Goal: Transaction & Acquisition: Purchase product/service

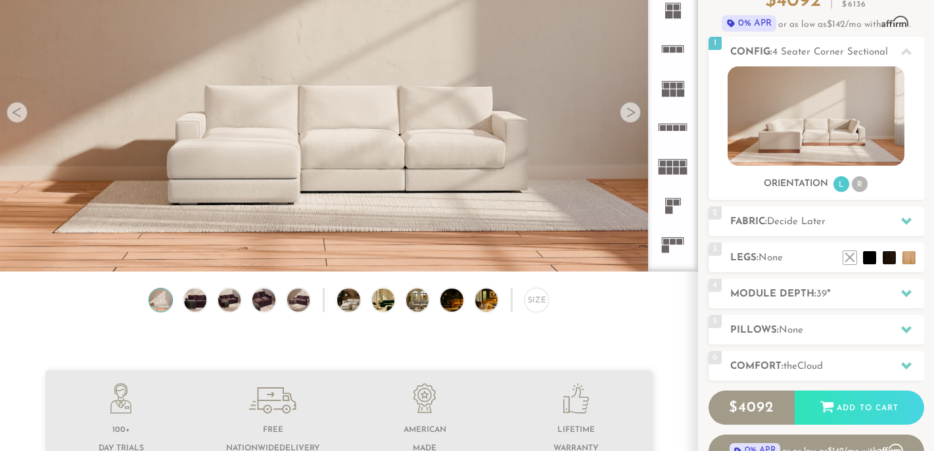
scroll to position [131, 0]
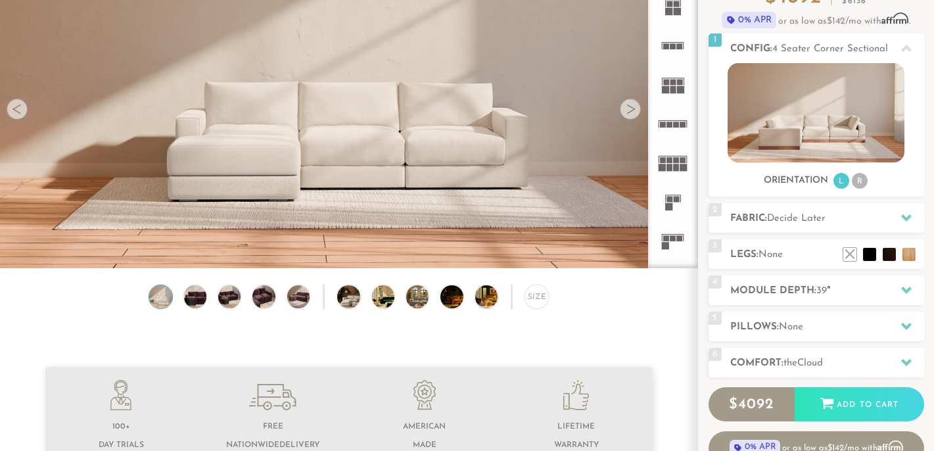
click at [629, 112] on div at bounding box center [630, 109] width 21 height 21
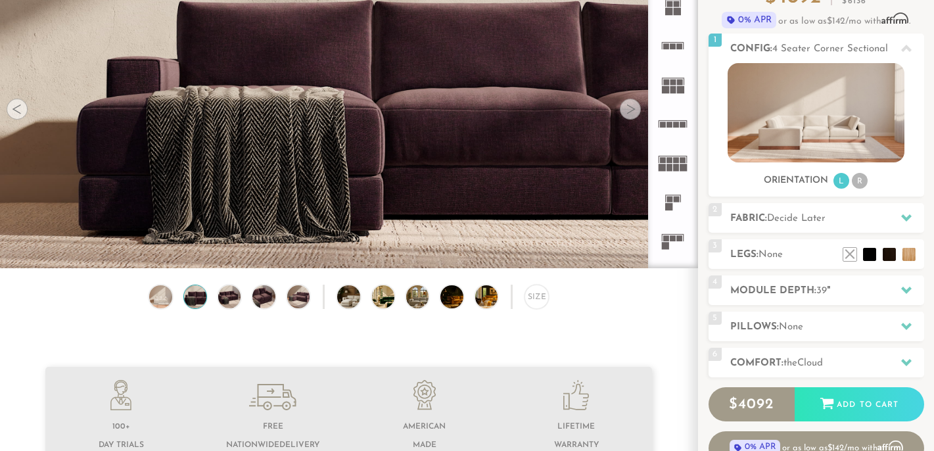
click at [629, 112] on div at bounding box center [630, 109] width 21 height 21
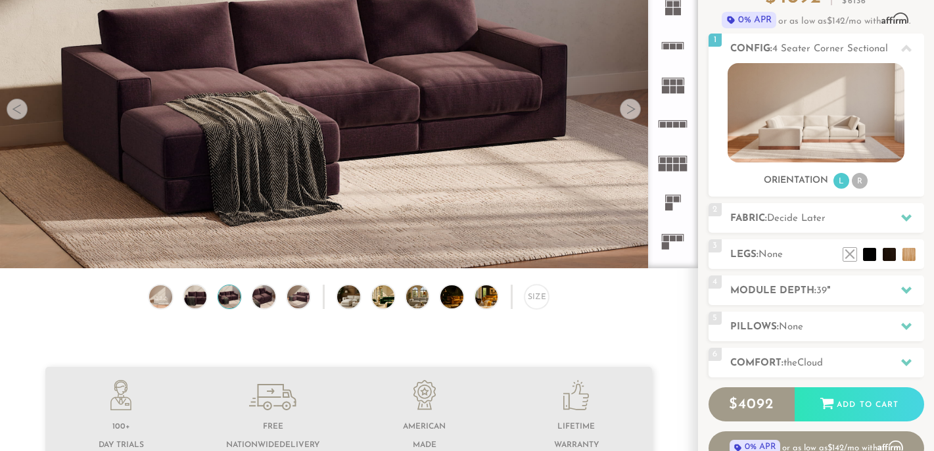
click at [629, 112] on div at bounding box center [630, 109] width 21 height 21
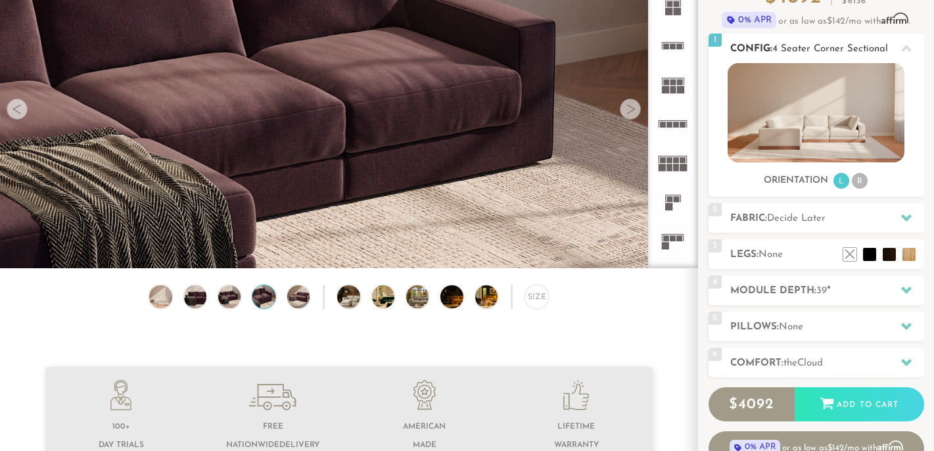
click at [857, 135] on img at bounding box center [816, 112] width 177 height 99
click at [863, 179] on li "R" at bounding box center [860, 181] width 16 height 16
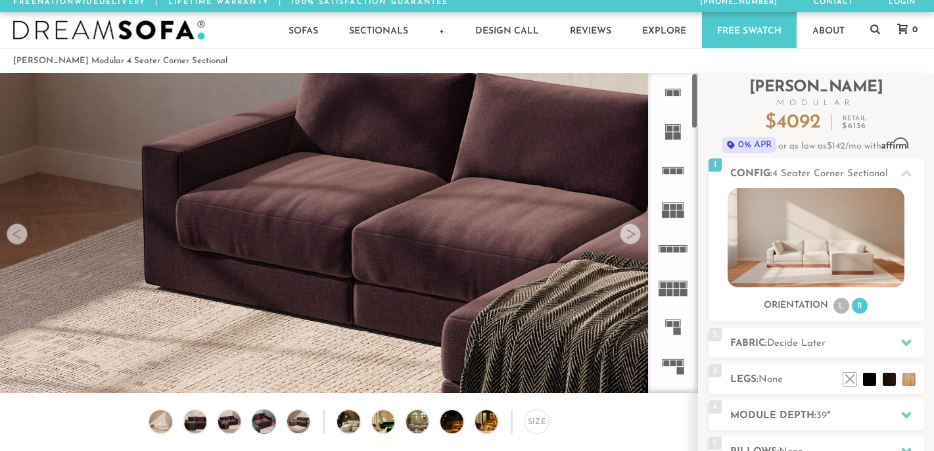
scroll to position [0, 0]
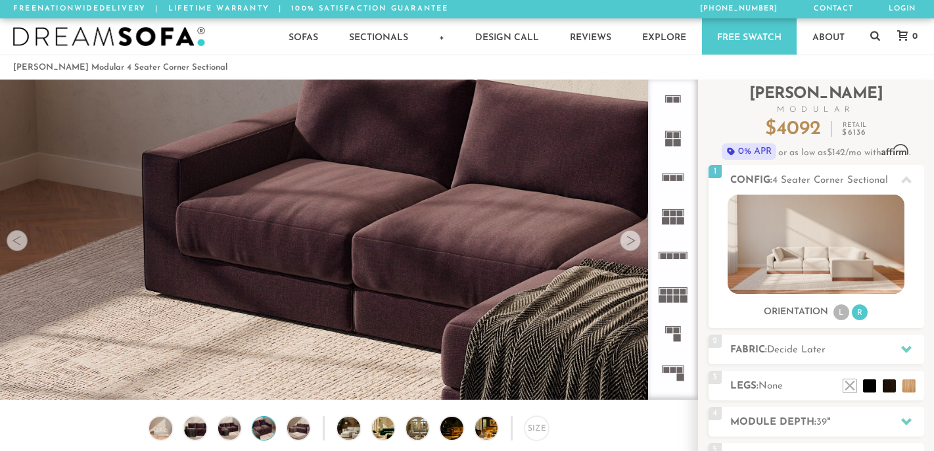
click at [629, 243] on div at bounding box center [630, 240] width 21 height 21
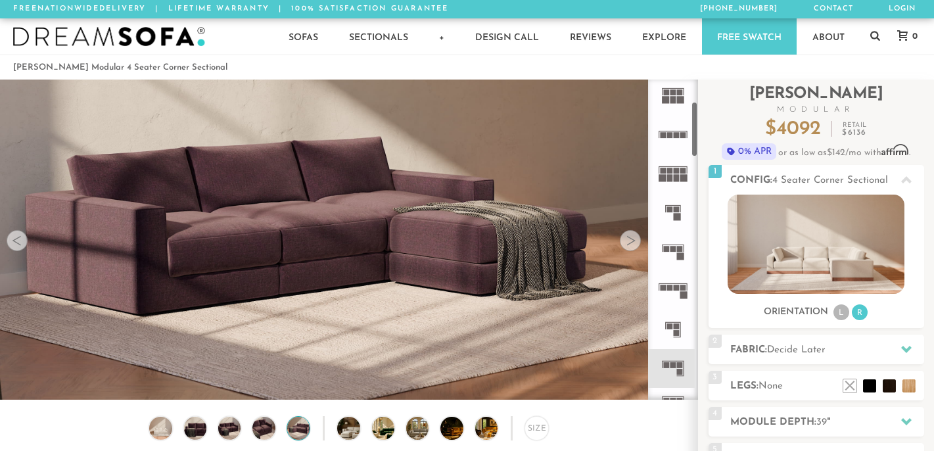
scroll to position [131, 0]
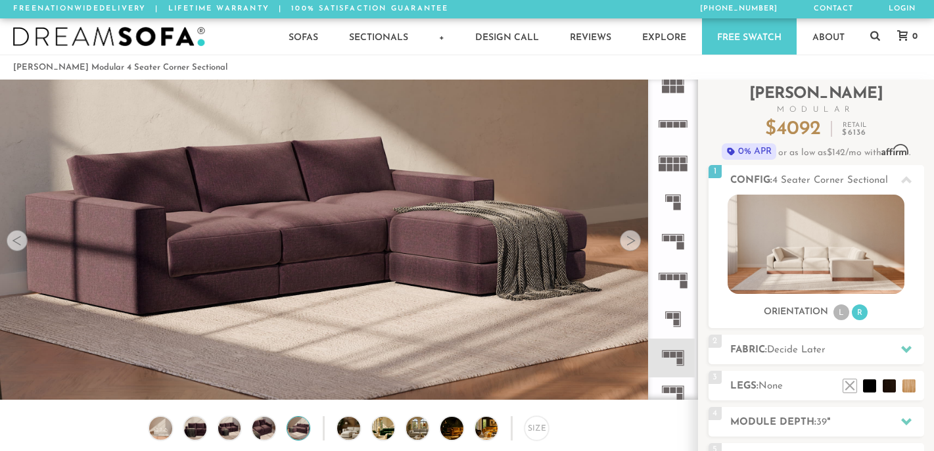
click at [680, 357] on rect at bounding box center [680, 355] width 6 height 6
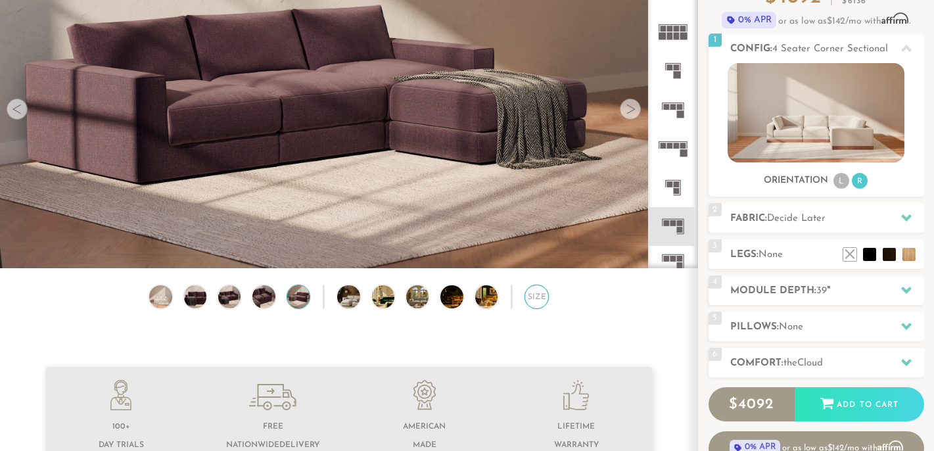
click at [537, 304] on div "Size" at bounding box center [537, 297] width 24 height 24
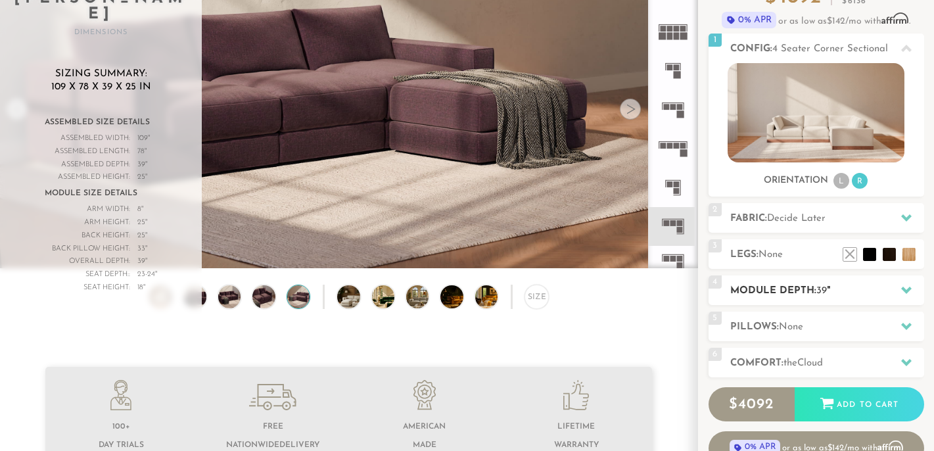
click at [829, 291] on h2 "Module Depth: 39 "" at bounding box center [827, 290] width 194 height 15
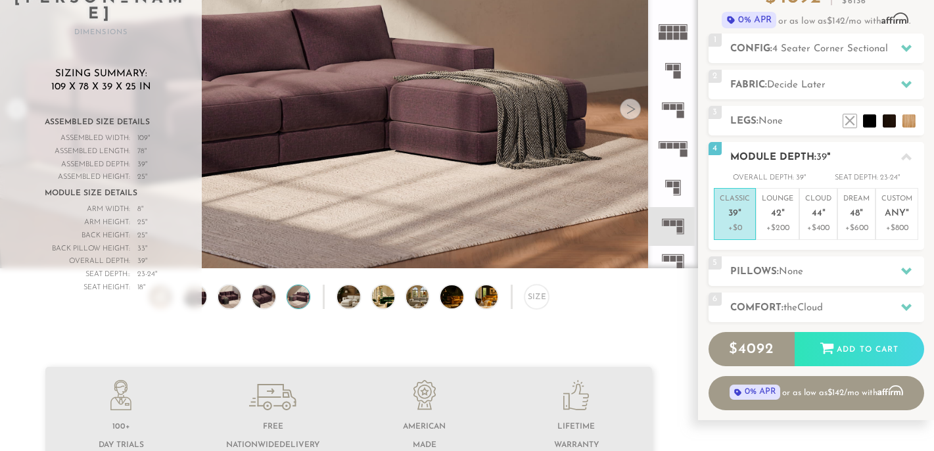
click at [728, 221] on p "Classic 39 "" at bounding box center [735, 208] width 30 height 28
click at [908, 122] on li at bounding box center [889, 101] width 53 height 53
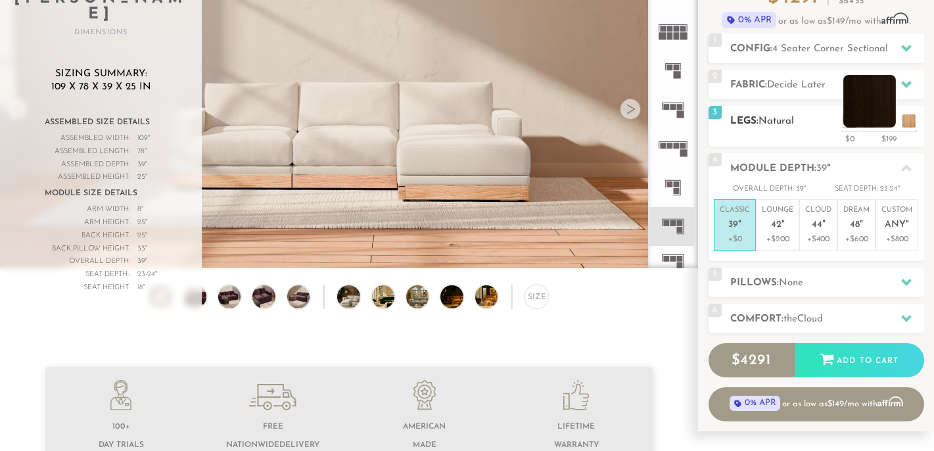
click at [887, 118] on li at bounding box center [869, 101] width 53 height 53
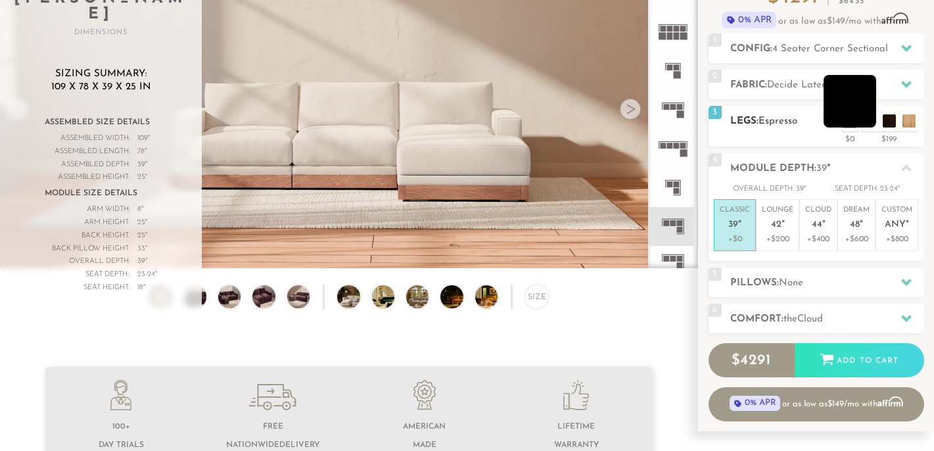
click at [867, 120] on li at bounding box center [850, 101] width 53 height 53
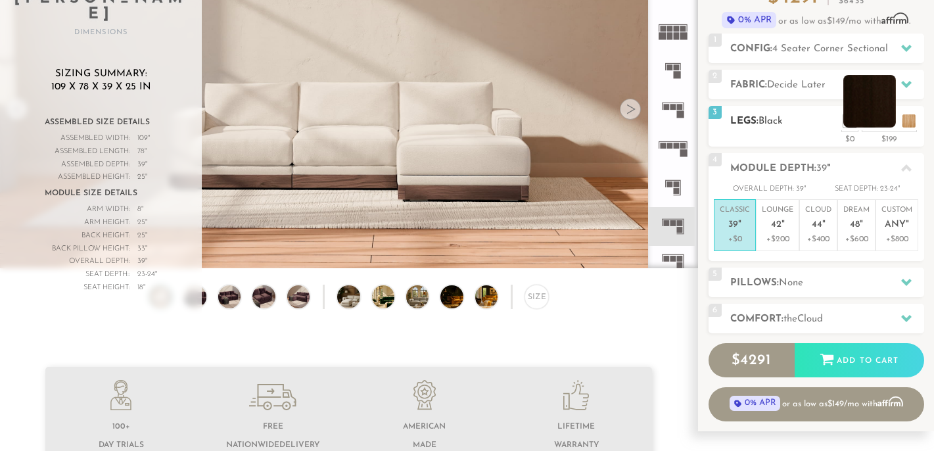
click at [887, 123] on li at bounding box center [869, 101] width 53 height 53
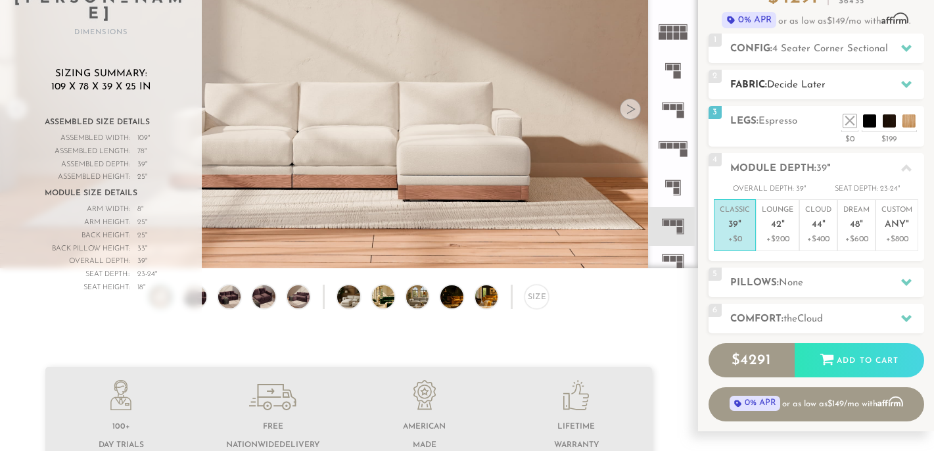
click at [808, 91] on h2 "Fabric: Decide Later" at bounding box center [827, 85] width 194 height 15
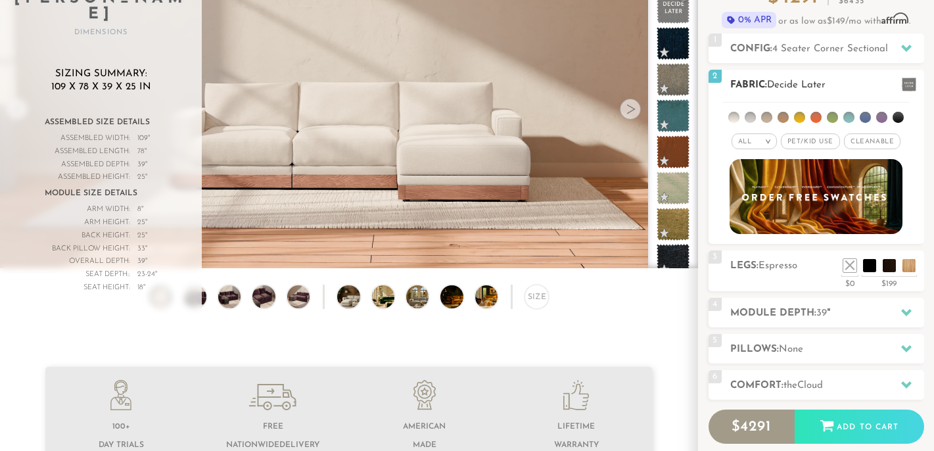
click at [814, 141] on span "Pet/Kid Use x" at bounding box center [810, 141] width 59 height 16
click at [872, 143] on span "Cleanable x" at bounding box center [877, 141] width 57 height 16
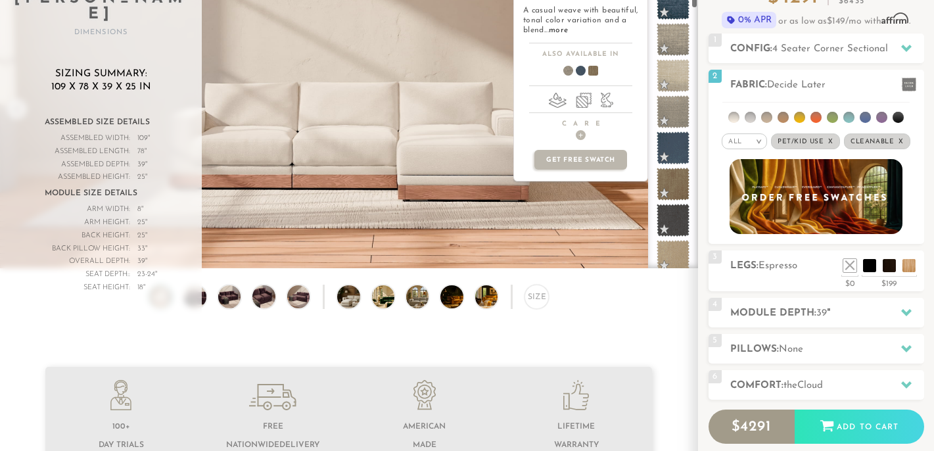
scroll to position [1054, 0]
click at [678, 137] on span at bounding box center [673, 146] width 41 height 41
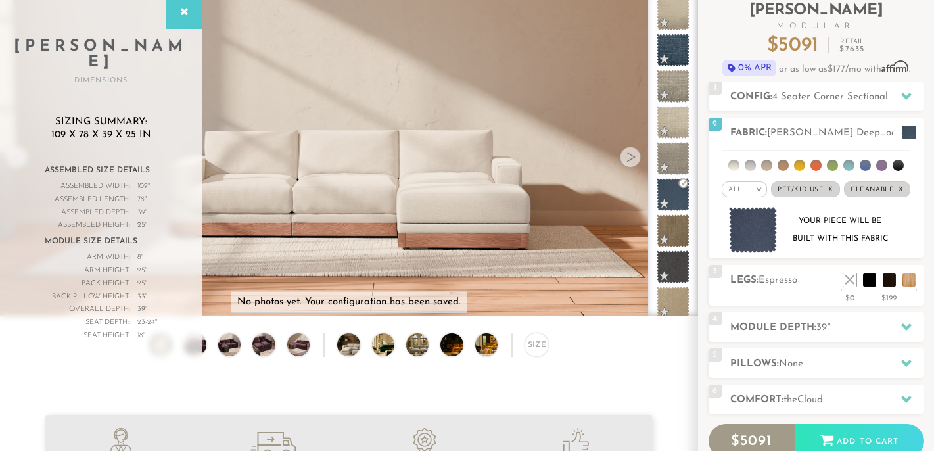
scroll to position [0, 0]
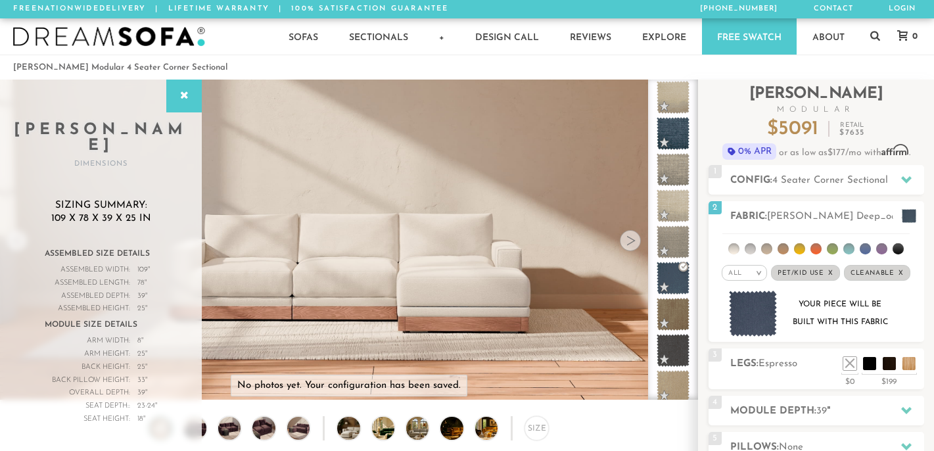
click at [634, 248] on div at bounding box center [630, 240] width 21 height 21
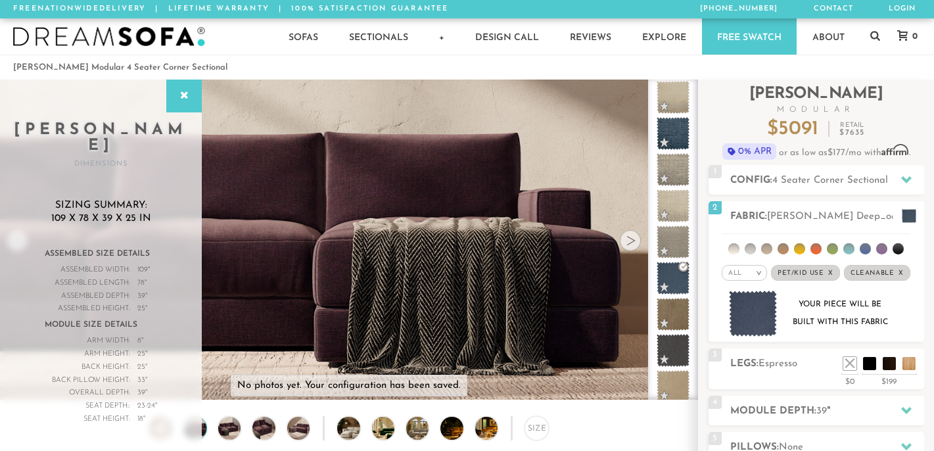
click at [634, 248] on div at bounding box center [630, 240] width 21 height 21
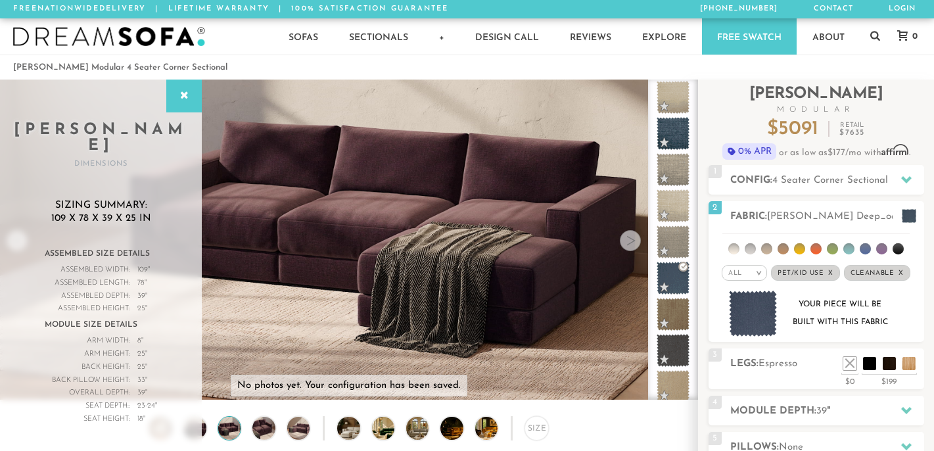
click at [634, 247] on div at bounding box center [630, 240] width 21 height 21
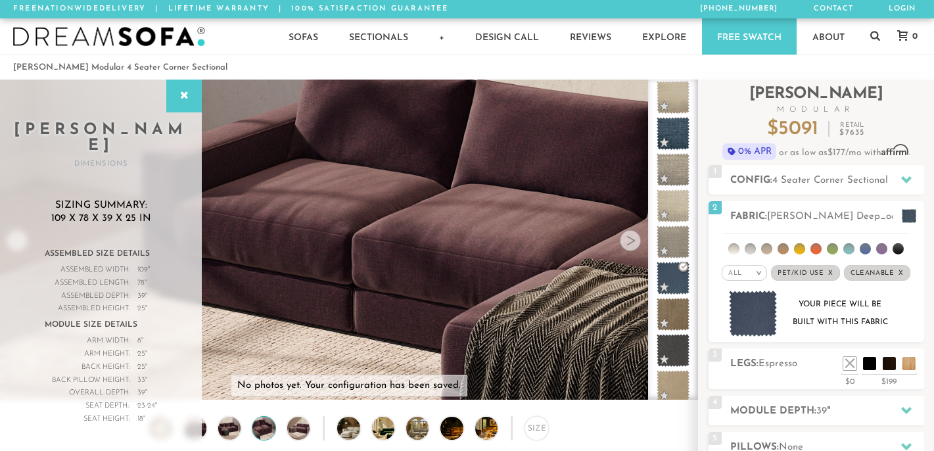
click at [634, 247] on div at bounding box center [630, 240] width 21 height 21
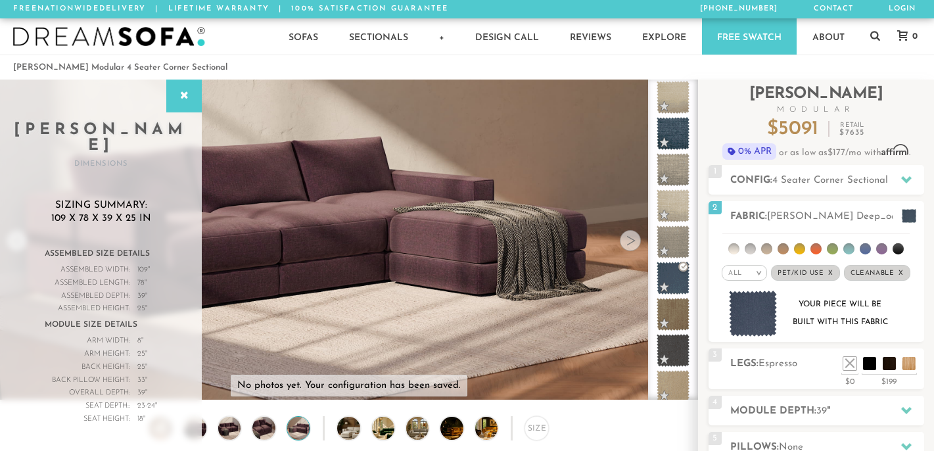
click at [634, 247] on div at bounding box center [630, 240] width 21 height 21
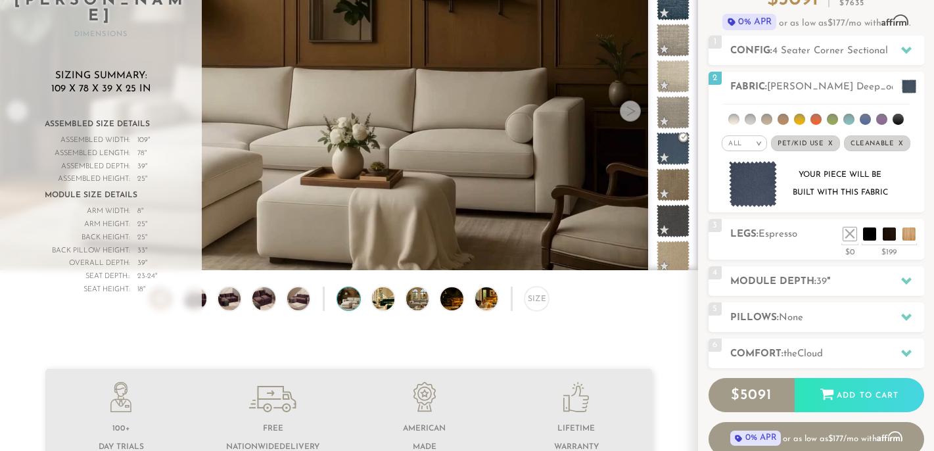
scroll to position [131, 0]
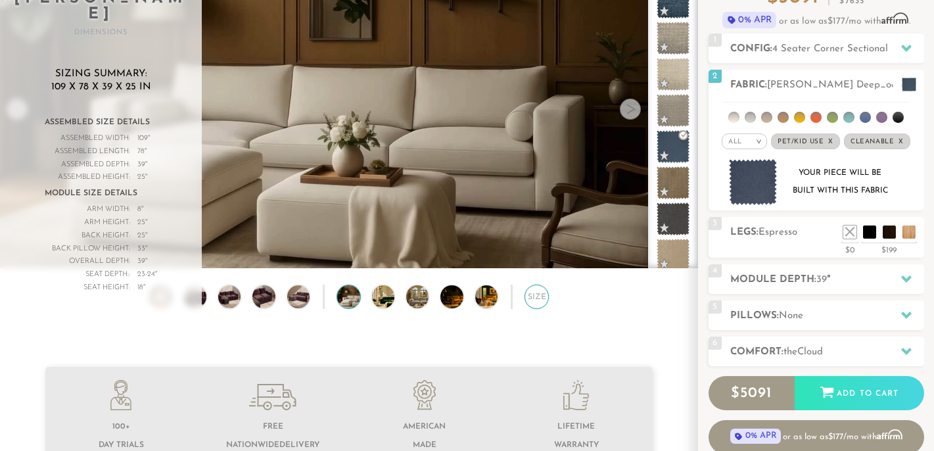
click at [536, 304] on div "Size" at bounding box center [537, 297] width 24 height 24
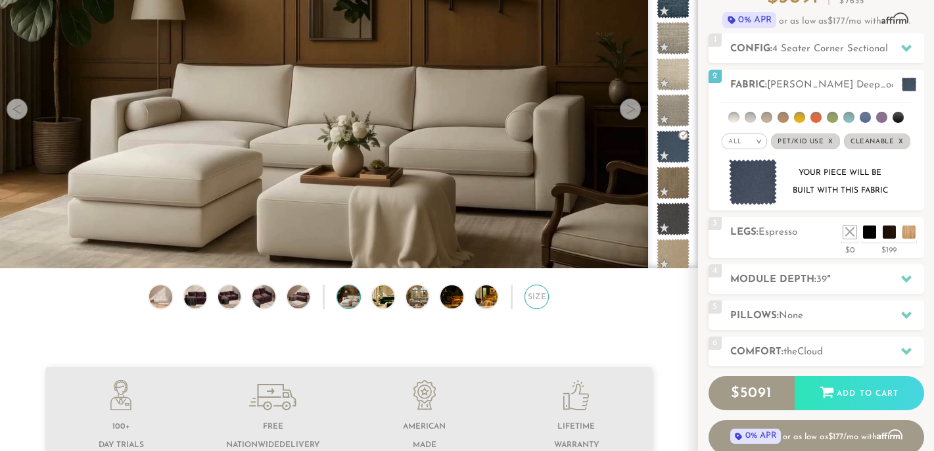
click at [536, 304] on div "Size" at bounding box center [537, 297] width 24 height 24
